Goal: Task Accomplishment & Management: Manage account settings

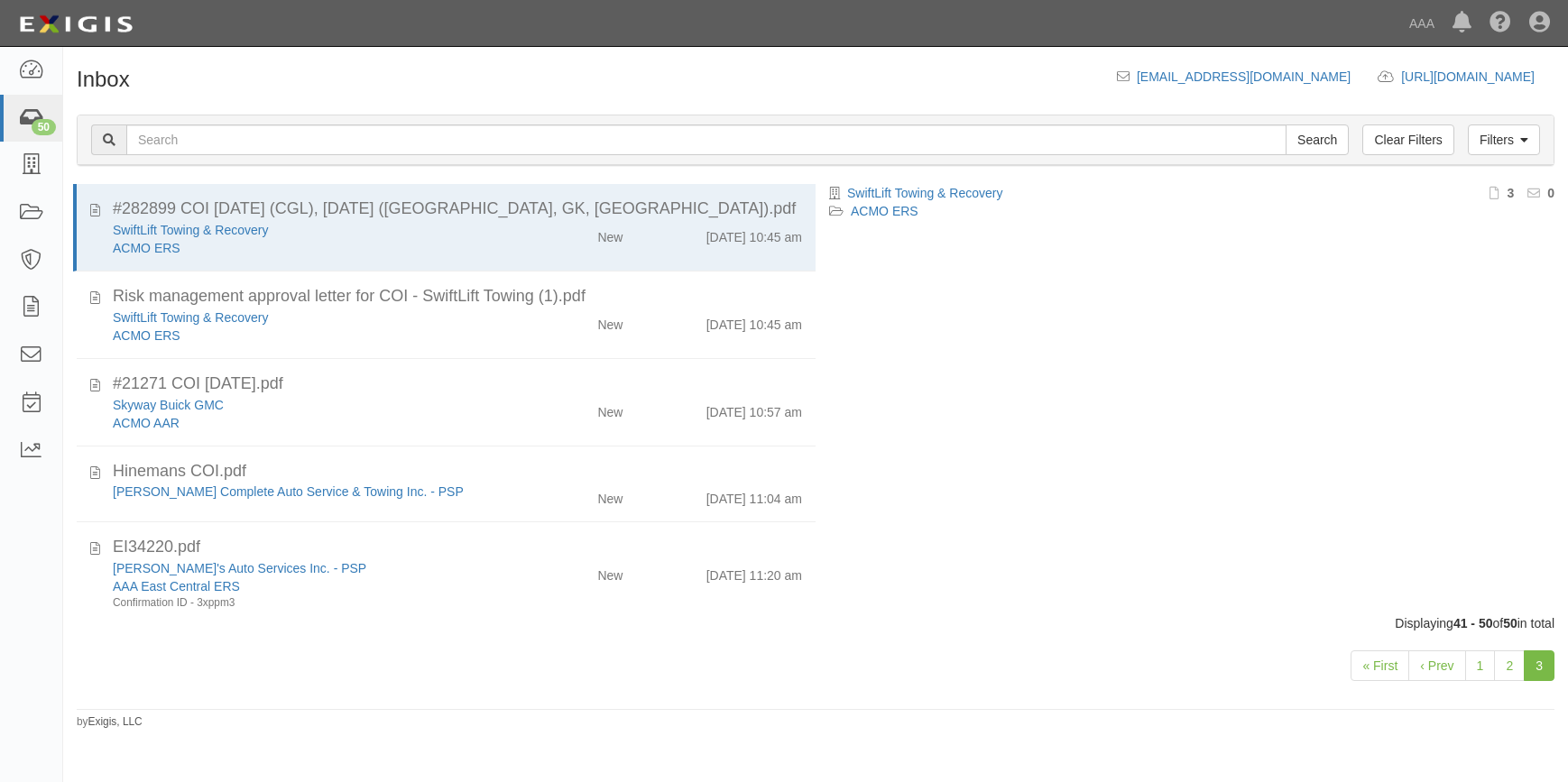
click at [23, 116] on icon at bounding box center [30, 118] width 25 height 20
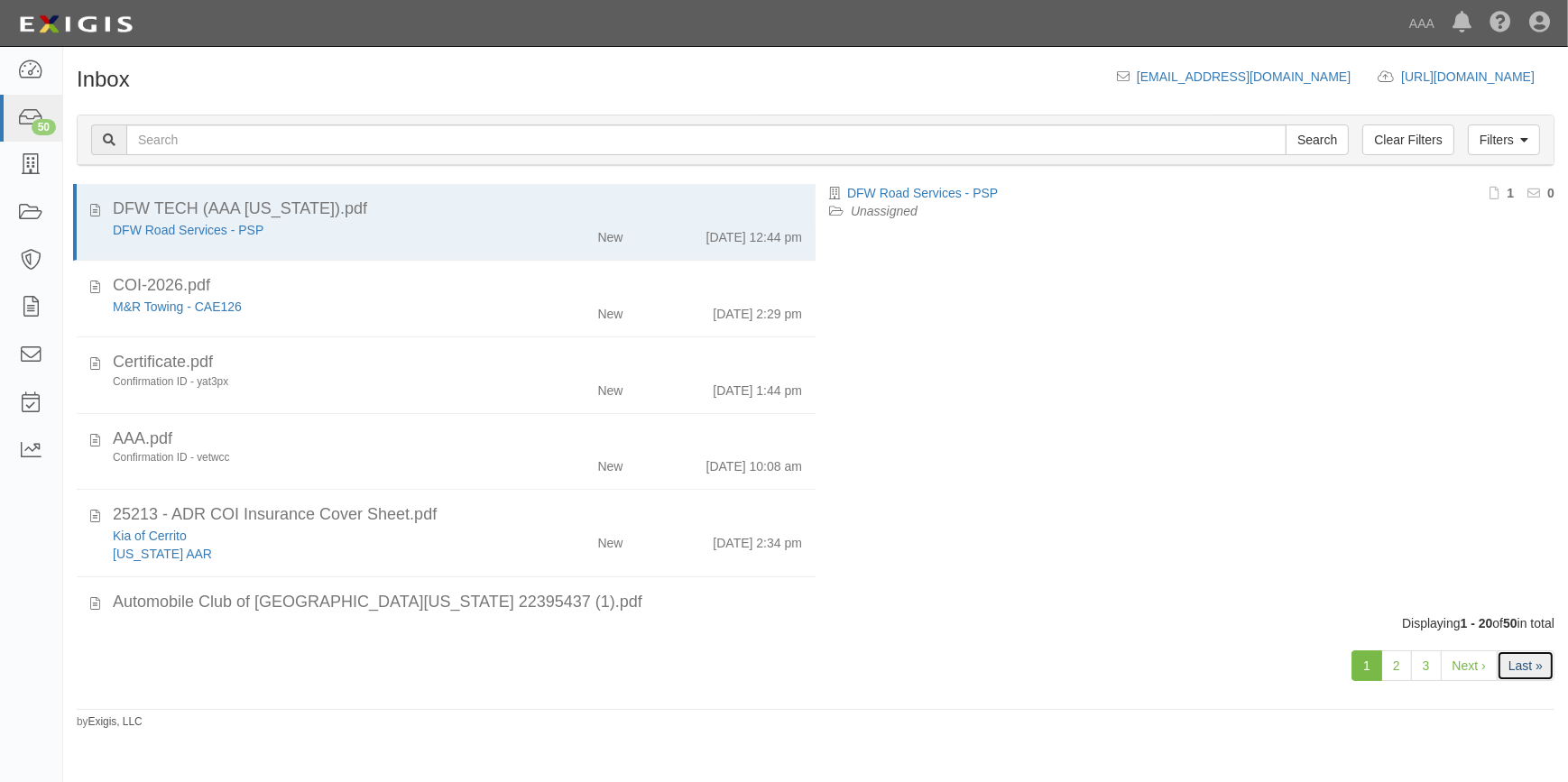
click at [1523, 659] on link "Last »" at bounding box center [1525, 666] width 58 height 31
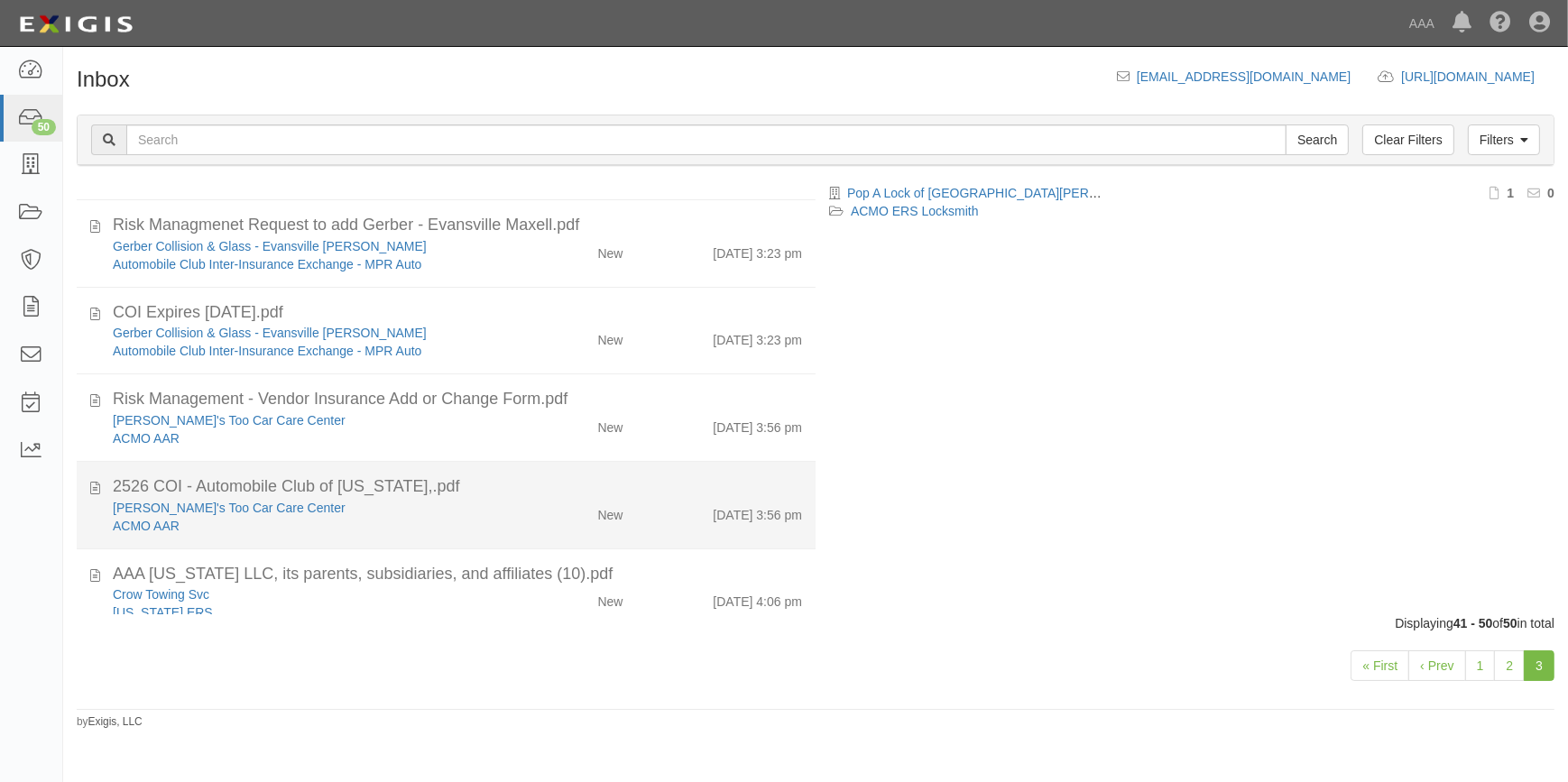
scroll to position [427, 0]
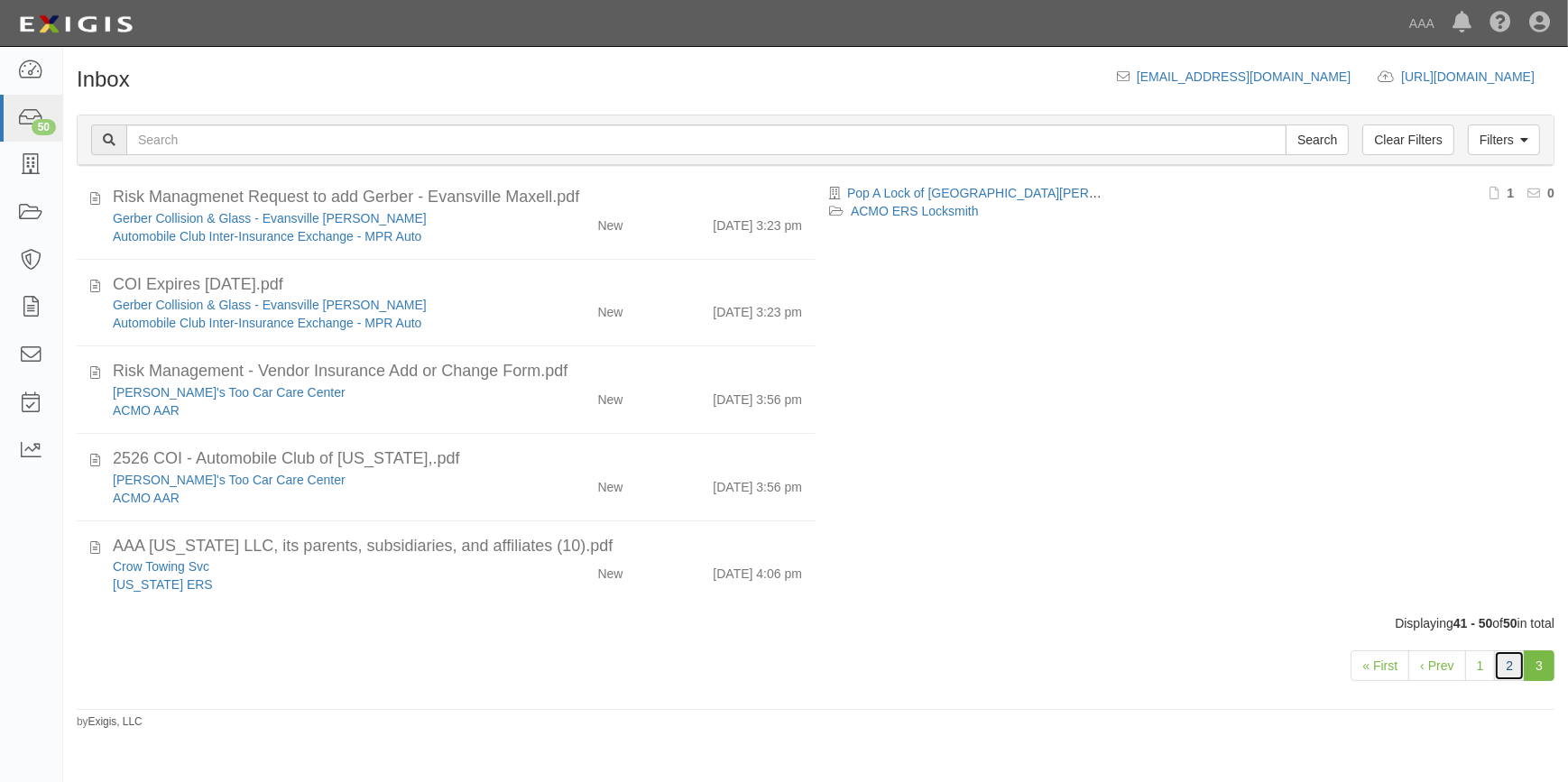
click at [1513, 666] on link "2" at bounding box center [1509, 666] width 31 height 31
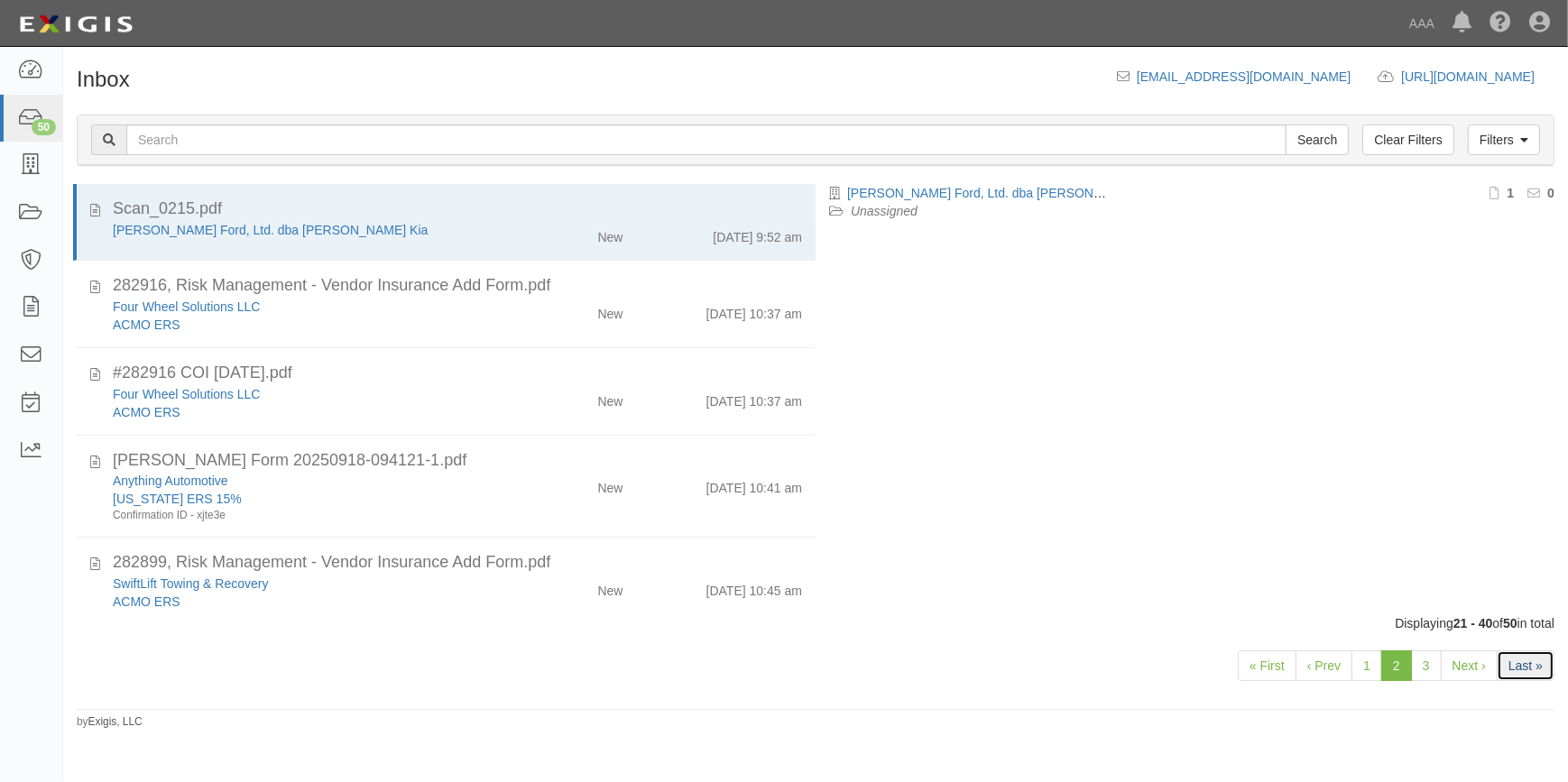
click at [1536, 659] on link "Last »" at bounding box center [1525, 666] width 58 height 31
